Goal: Contribute content

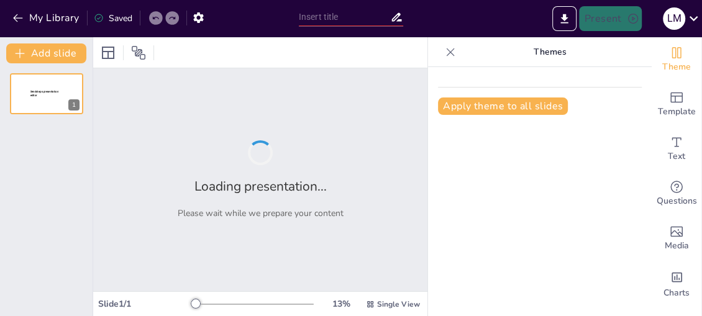
type input "Imported CASO DE ESTUDIO PROCESO DE CALIDAD AUTOMOTOR.pptx"
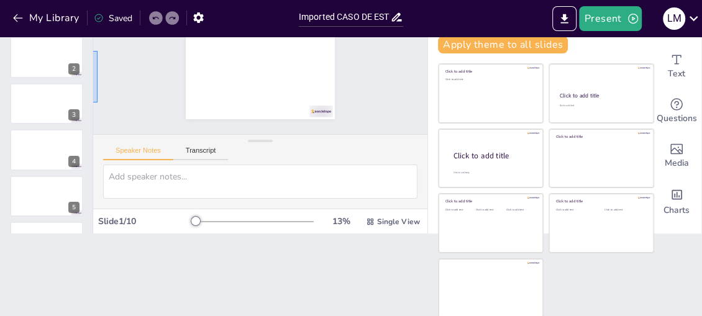
drag, startPoint x: 93, startPoint y: 102, endPoint x: 97, endPoint y: 50, distance: 52.4
click at [97, 50] on div "Slide 1 Slide 2 Slide 3 Slide 4 Slide 5 Slide 6 Slide 7 Slide 8 Slide 9 Slide 10" at bounding box center [260, 59] width 348 height 183
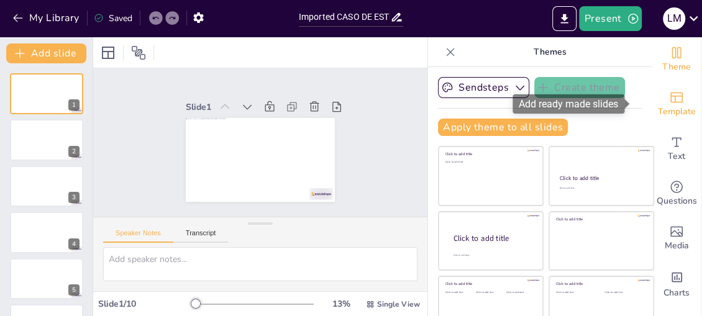
click at [670, 100] on icon "Add ready made slides" at bounding box center [676, 98] width 12 height 11
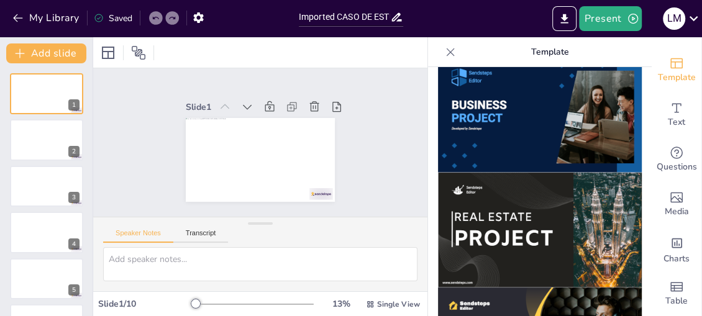
scroll to position [1073, 0]
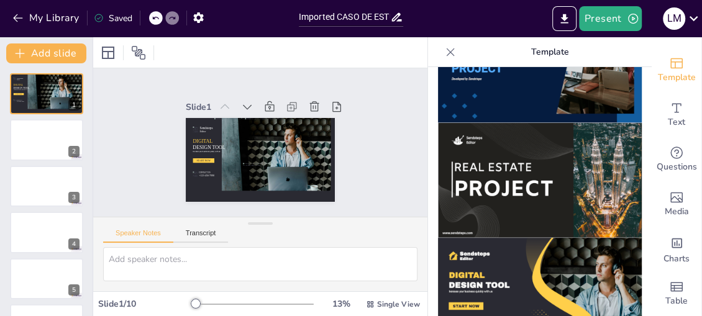
scroll to position [1081, 0]
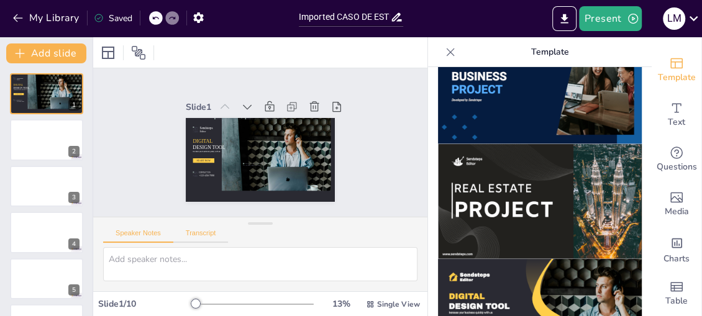
click at [195, 233] on button "Transcript" at bounding box center [200, 236] width 55 height 14
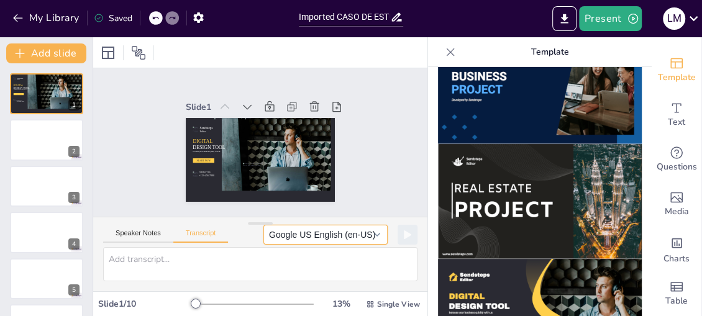
click at [307, 233] on button "Google US English (en-US)" at bounding box center [325, 235] width 124 height 20
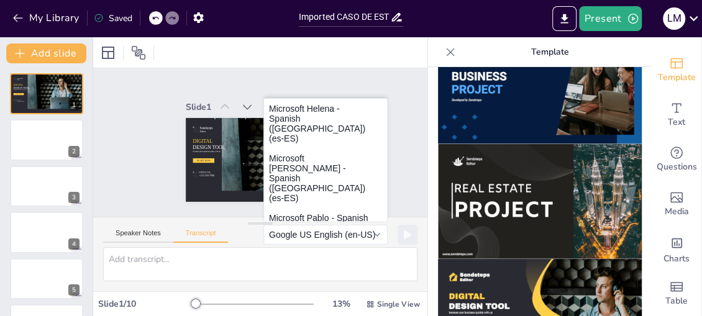
click at [373, 81] on div "Slide 1 Sendsteps Editor DIGITAL DESIGN TOOL Increase your business quickly wit…" at bounding box center [260, 142] width 348 height 183
click at [37, 140] on div at bounding box center [46, 140] width 75 height 42
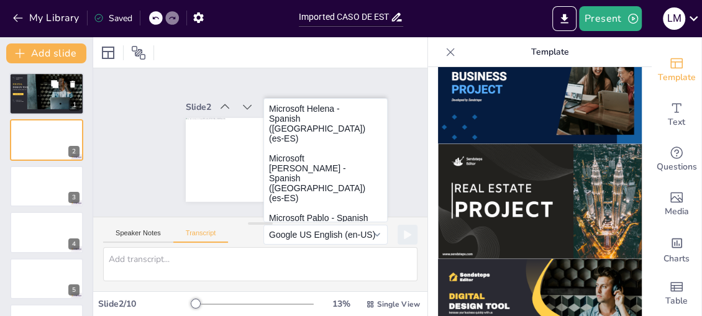
click at [42, 108] on div at bounding box center [48, 91] width 19 height 36
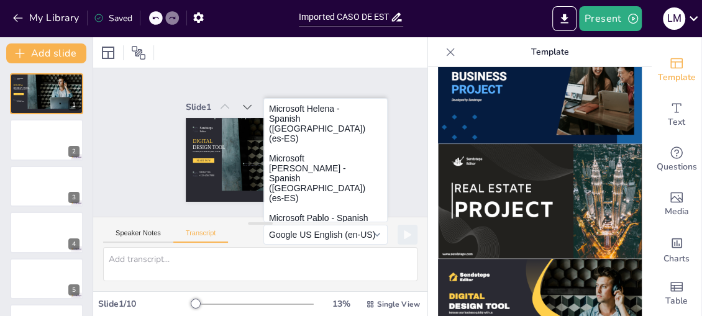
click at [389, 113] on div "Slide 1 Sendsteps Editor DIGITAL DESIGN TOOL Increase your business quickly wit…" at bounding box center [260, 143] width 348 height 183
click at [12, 18] on icon "button" at bounding box center [18, 18] width 12 height 12
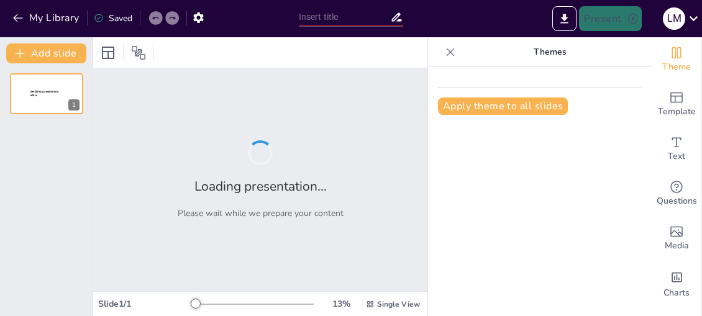
type input "Estrategias Efectivas para Optimizar Presentaciones"
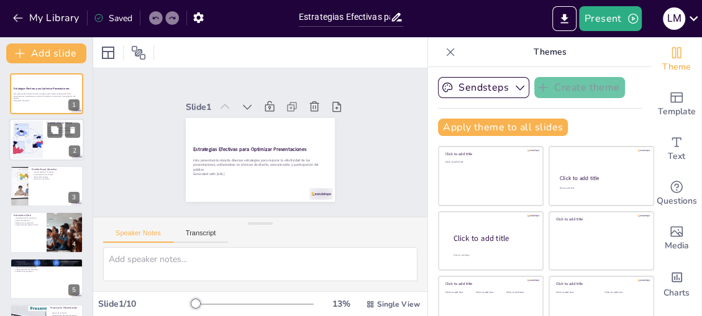
click at [24, 153] on div at bounding box center [27, 140] width 63 height 38
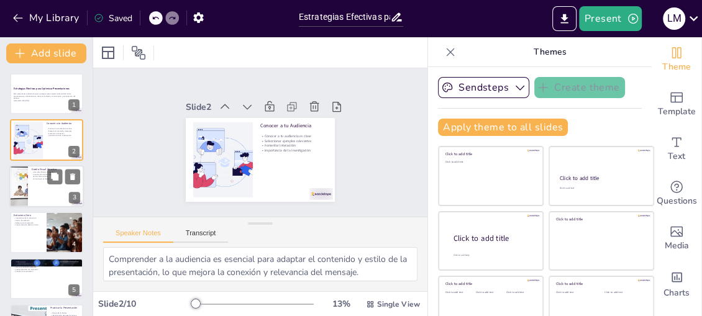
click at [30, 176] on div at bounding box center [46, 186] width 75 height 42
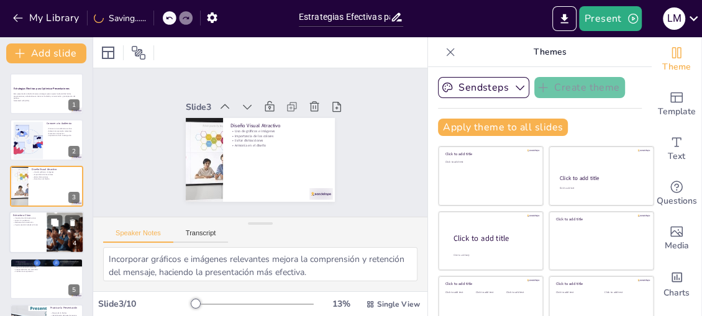
click at [32, 227] on div at bounding box center [46, 232] width 75 height 42
type textarea "Tener una estructura clara es fundamental para que la audiencia siga y comprend…"
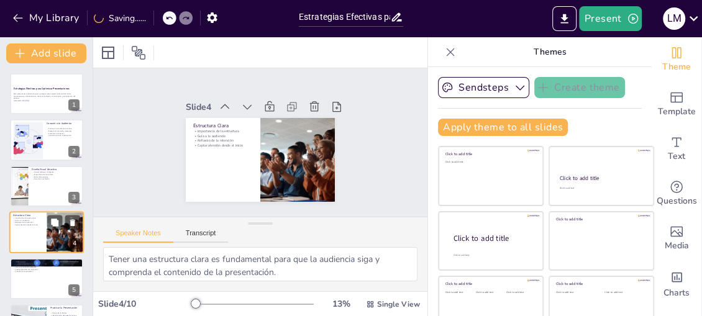
scroll to position [42, 0]
